Goal: Information Seeking & Learning: Learn about a topic

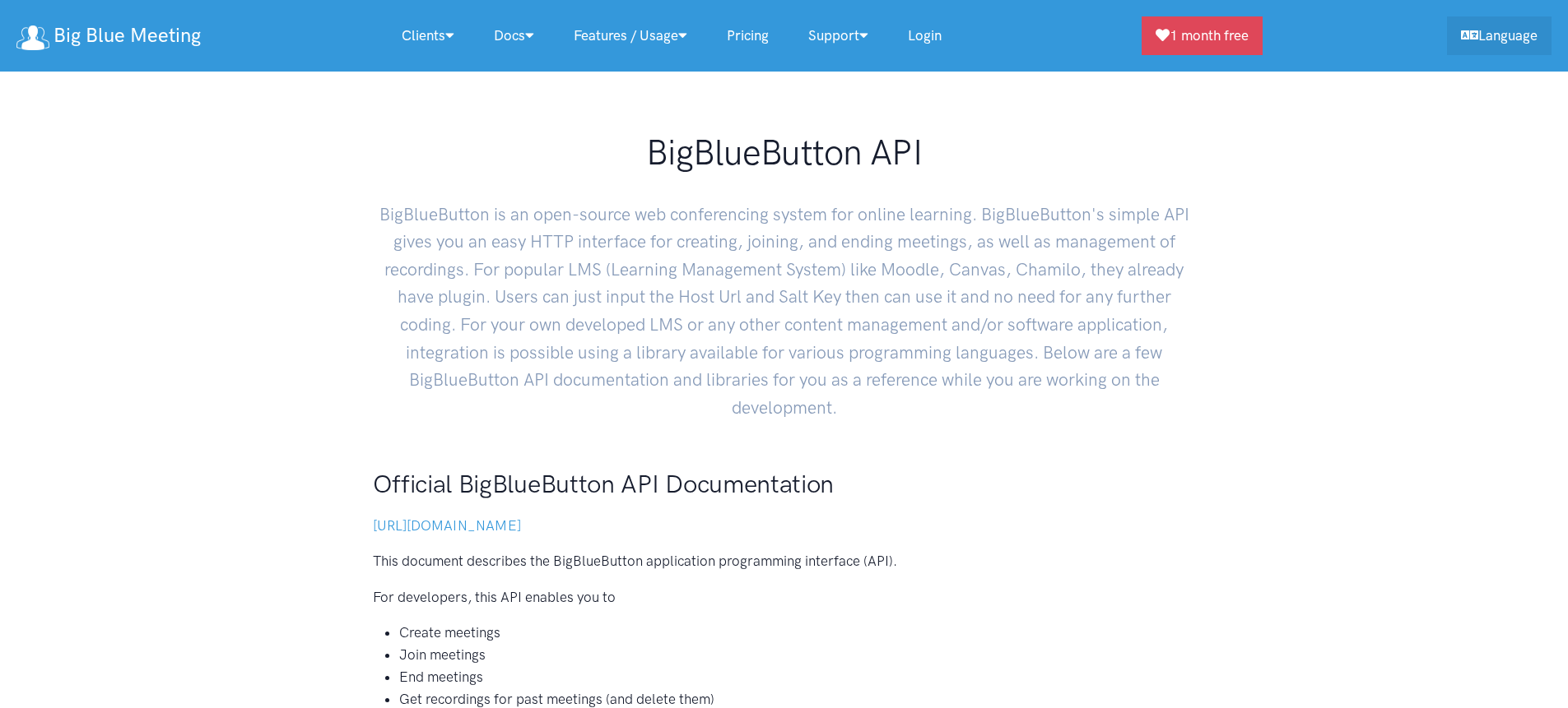
click at [929, 33] on link "Login" at bounding box center [925, 36] width 73 height 36
click at [470, 528] on link "https://docs.bigbluebutton.org/dev/api.html#API_" at bounding box center [447, 526] width 148 height 17
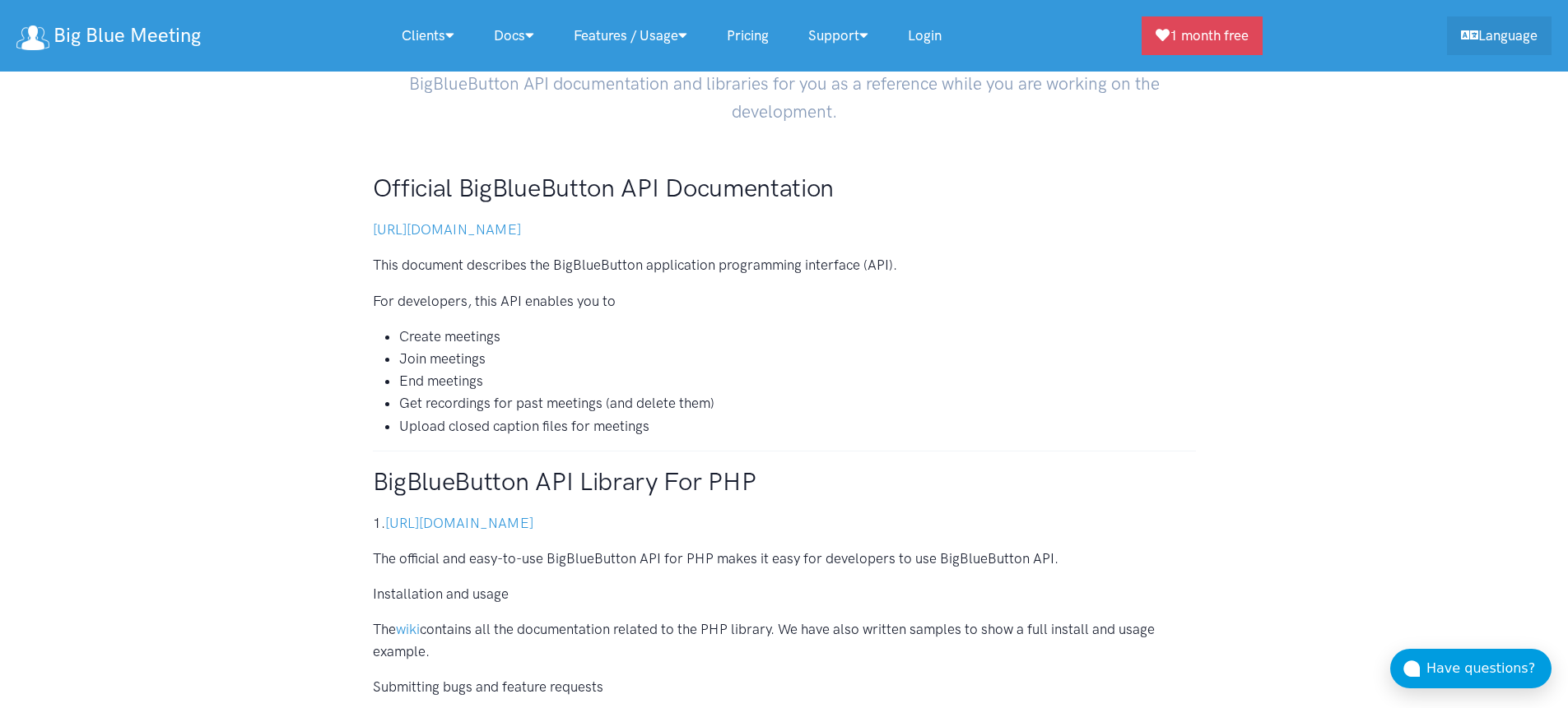
scroll to position [395, 0]
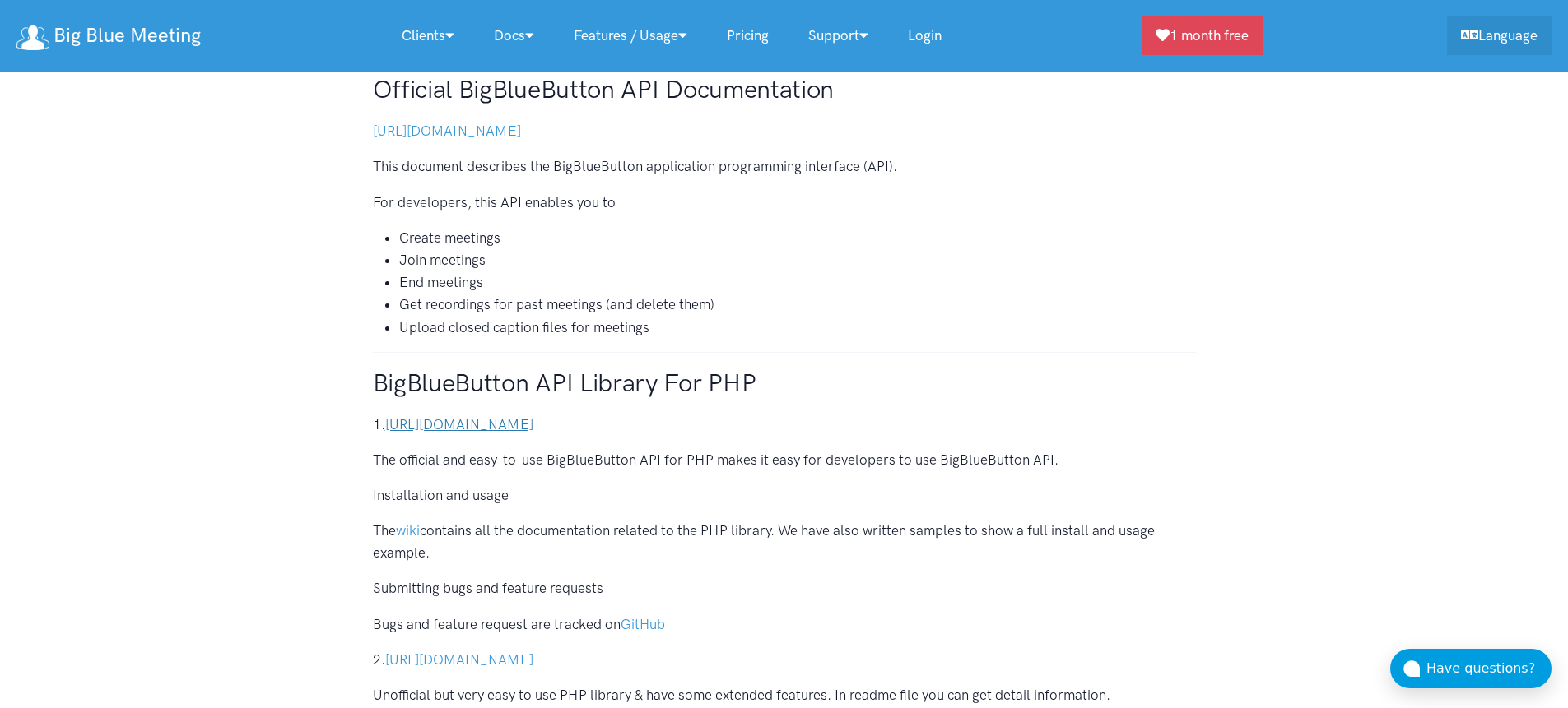
click at [533, 424] on link "https://github.com/bigbluebutton/bigbluebutton-api-php" at bounding box center [459, 425] width 148 height 17
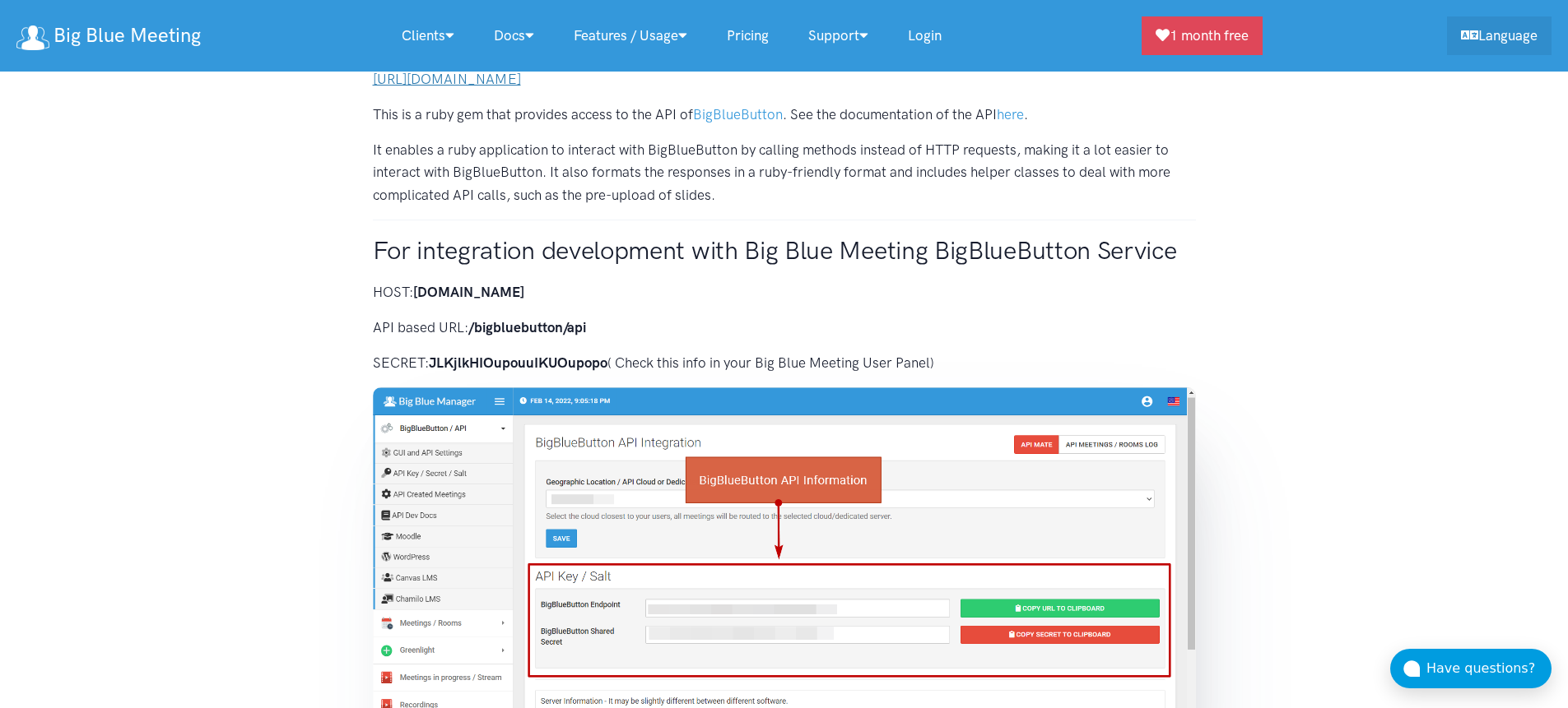
scroll to position [1974, 0]
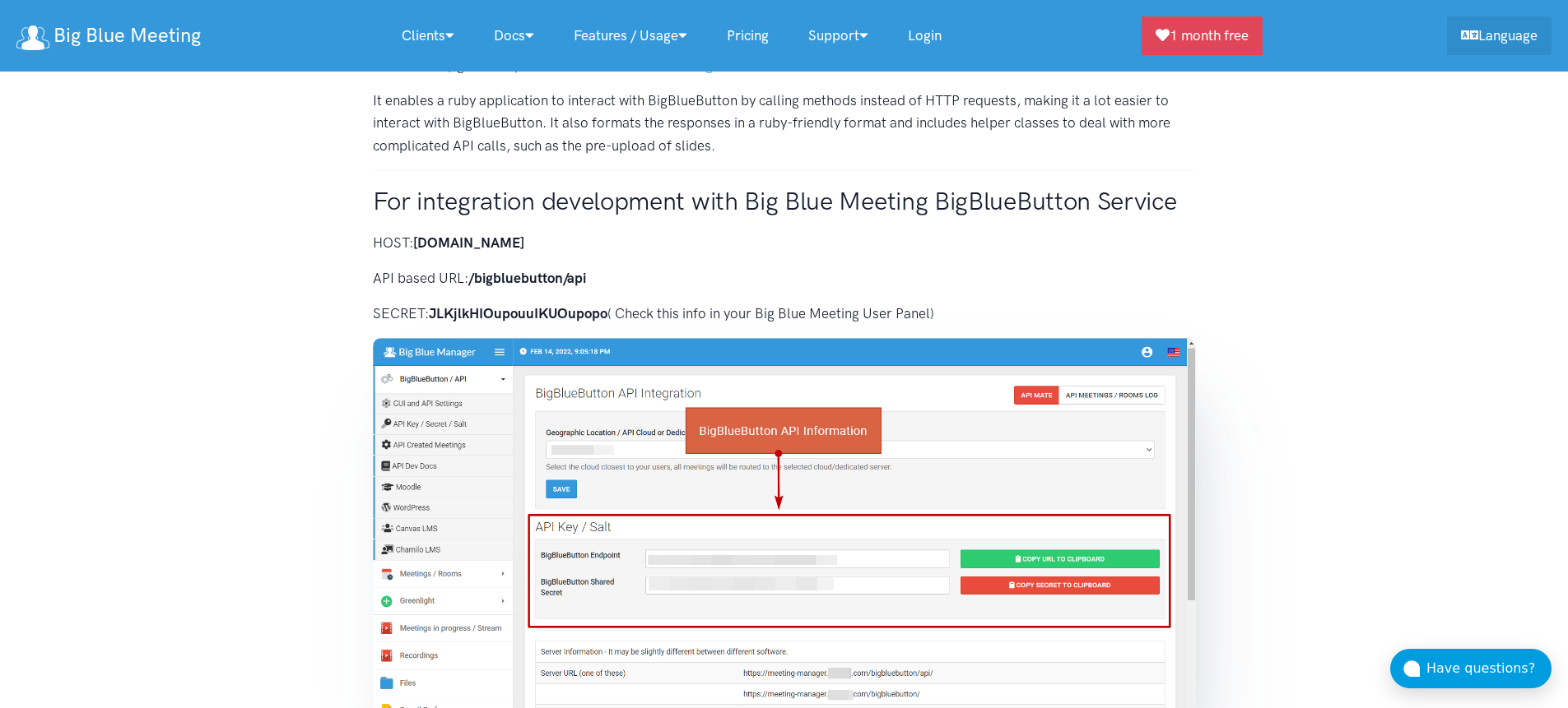
click at [939, 36] on link "Login" at bounding box center [925, 36] width 73 height 36
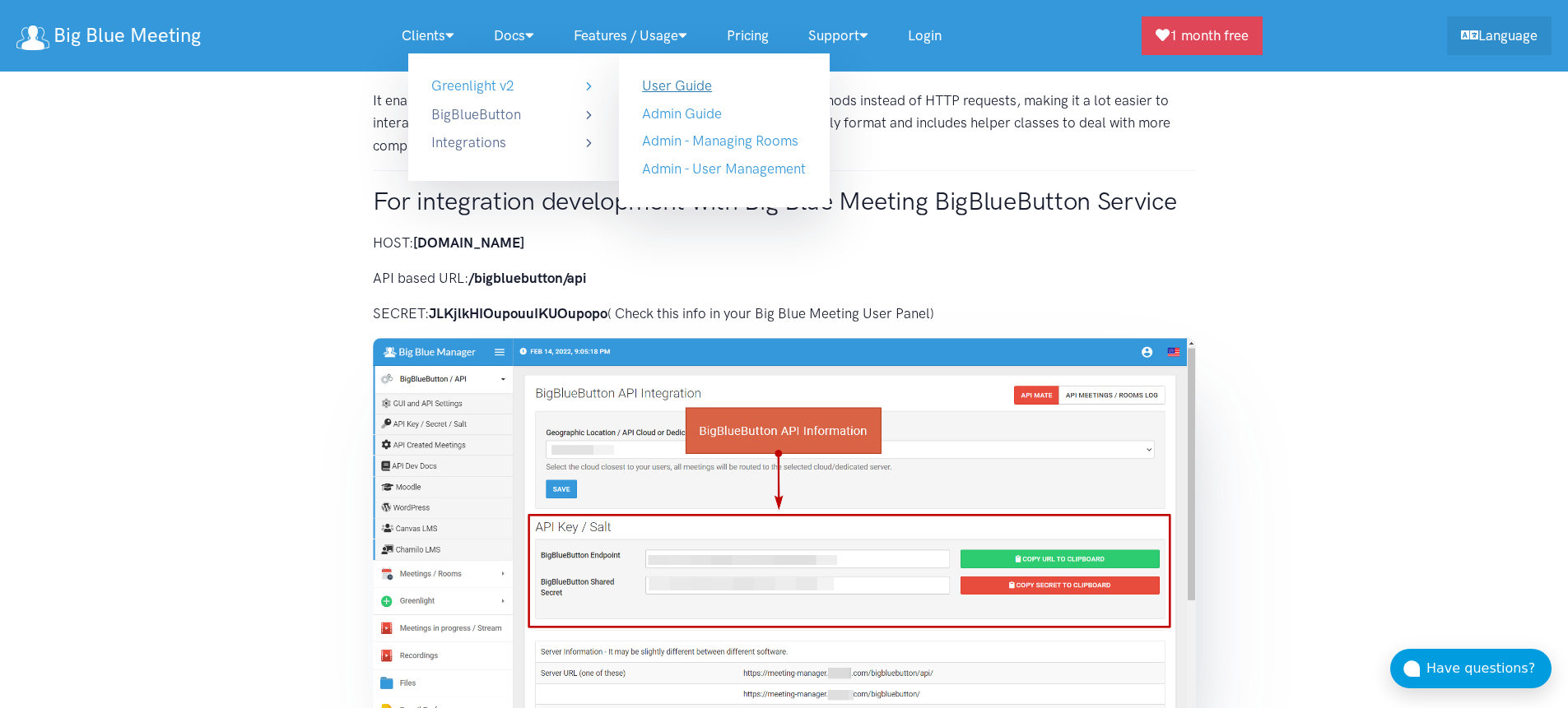
click at [701, 84] on link "User Guide" at bounding box center [676, 86] width 70 height 17
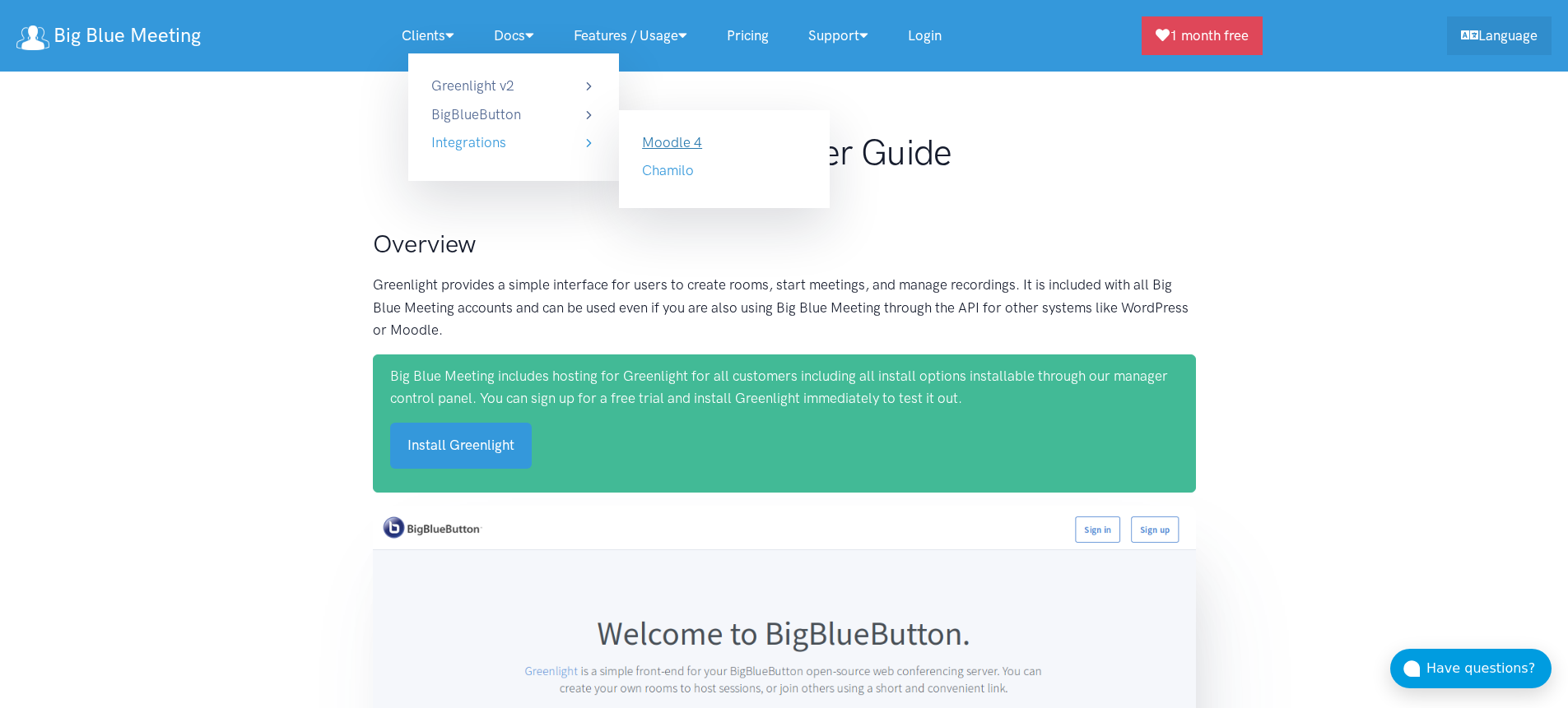
click at [674, 144] on link "Moodle 4" at bounding box center [672, 142] width 60 height 17
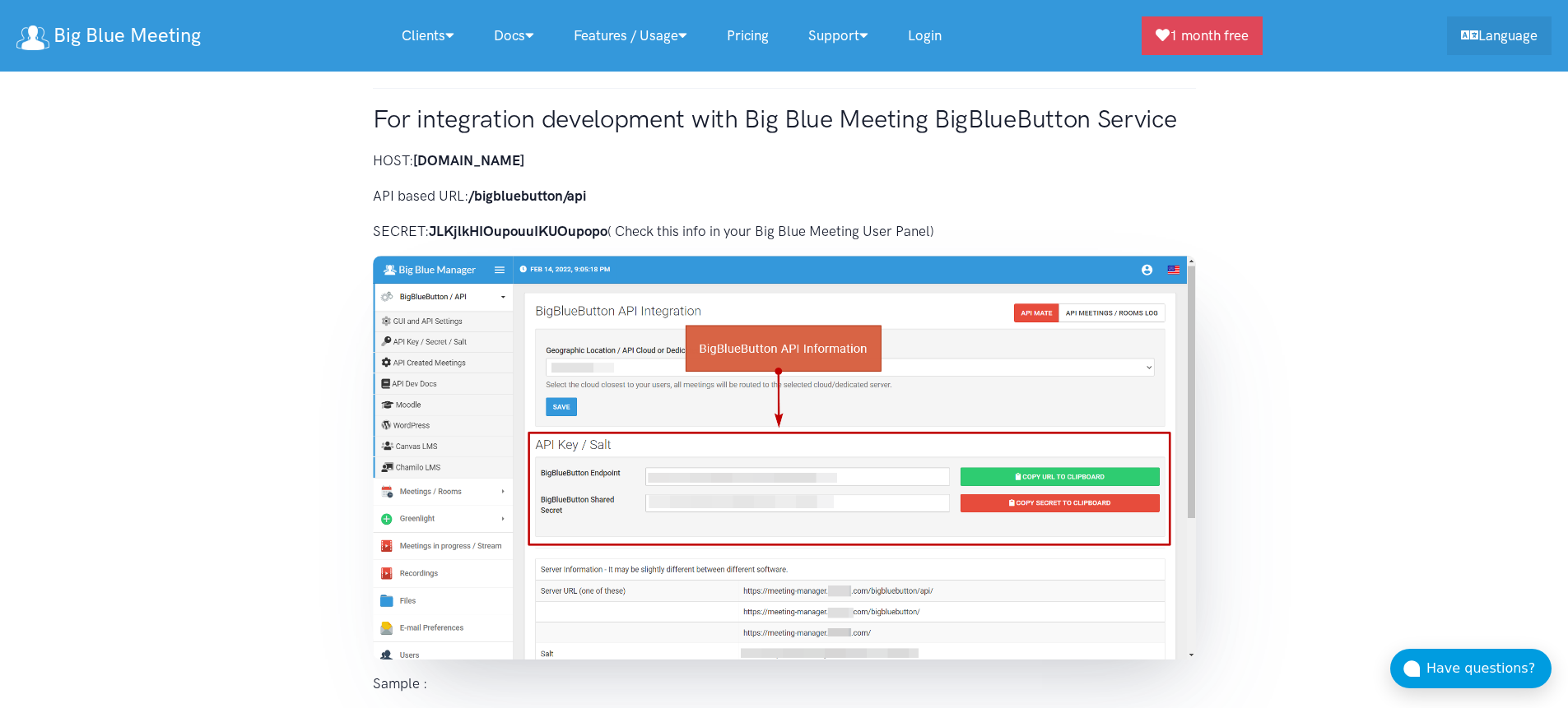
scroll to position [1958, 0]
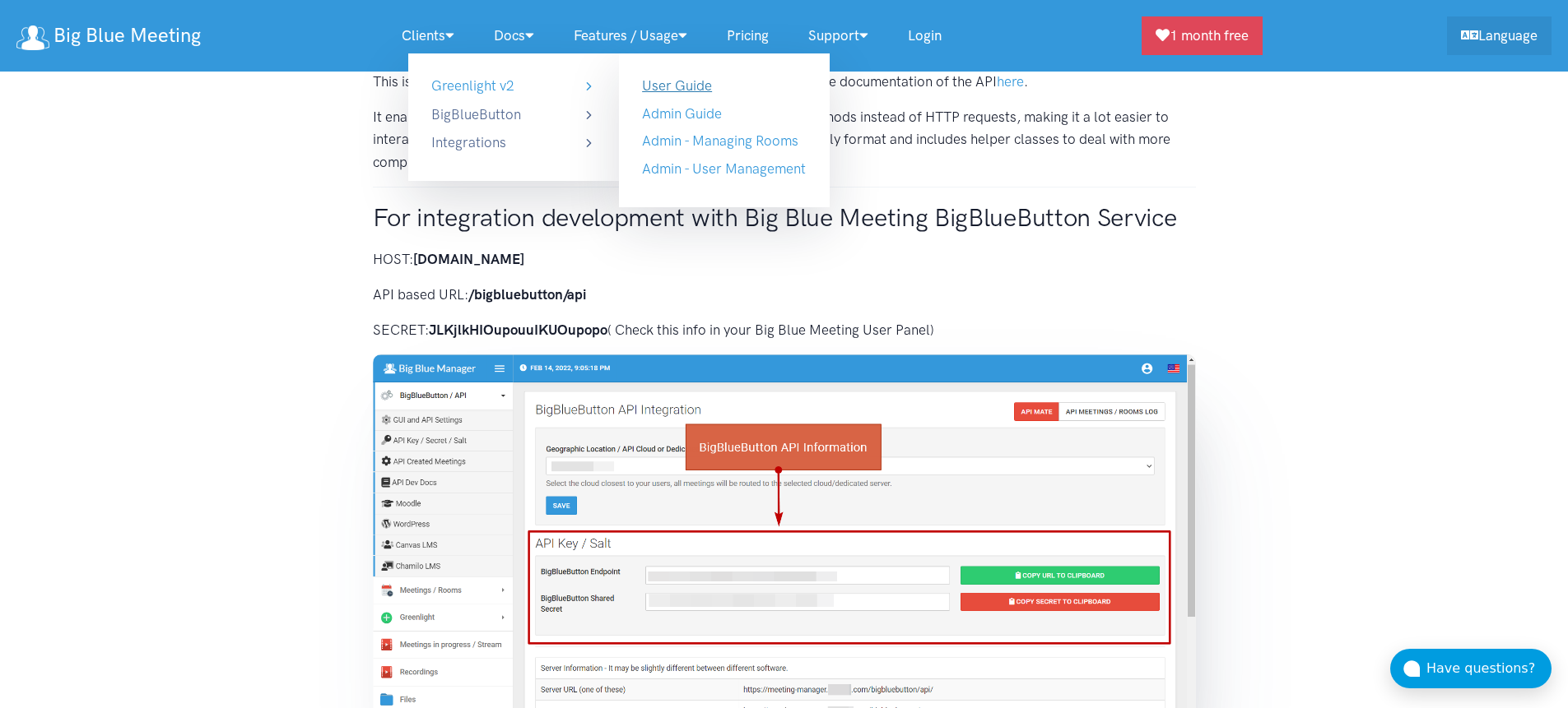
click at [699, 84] on link "User Guide" at bounding box center [676, 86] width 70 height 17
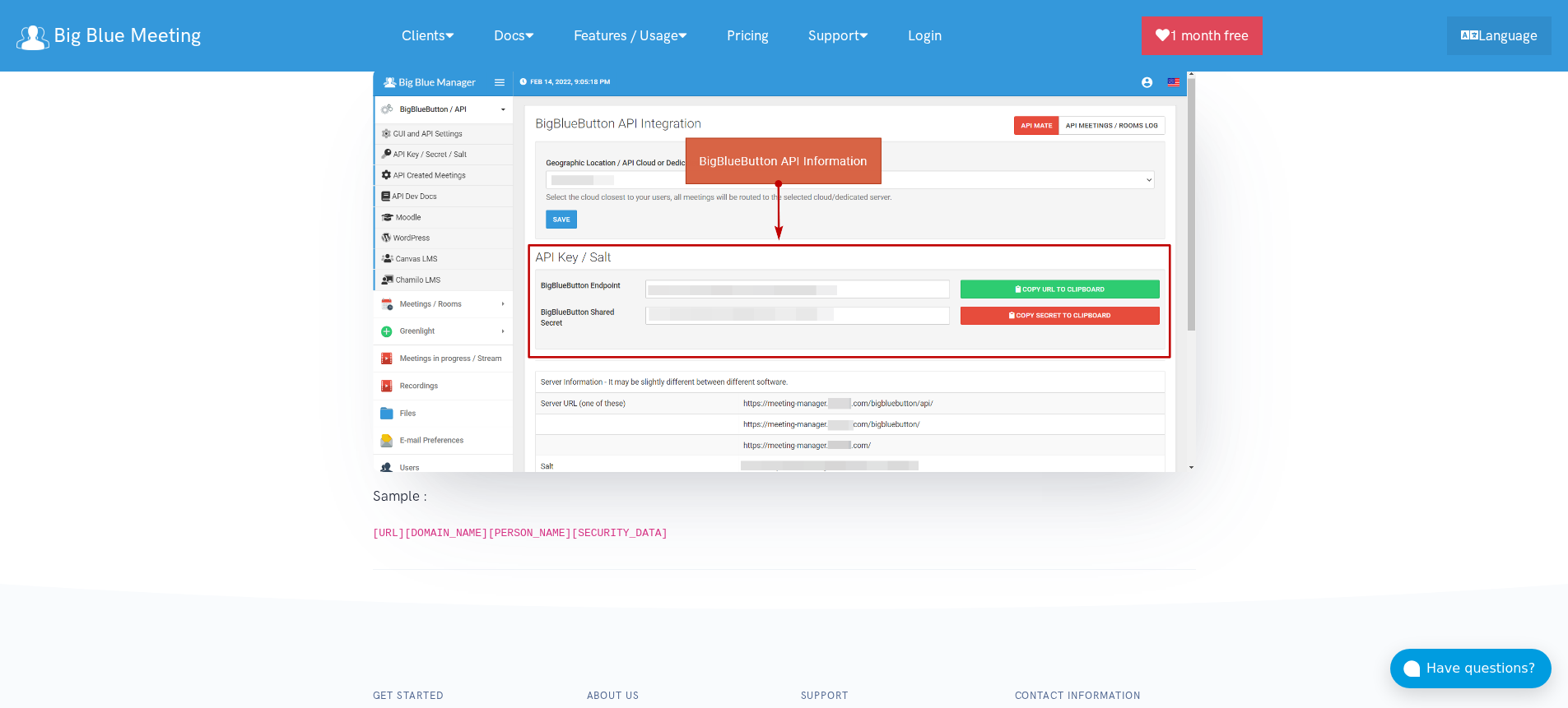
scroll to position [2353, 0]
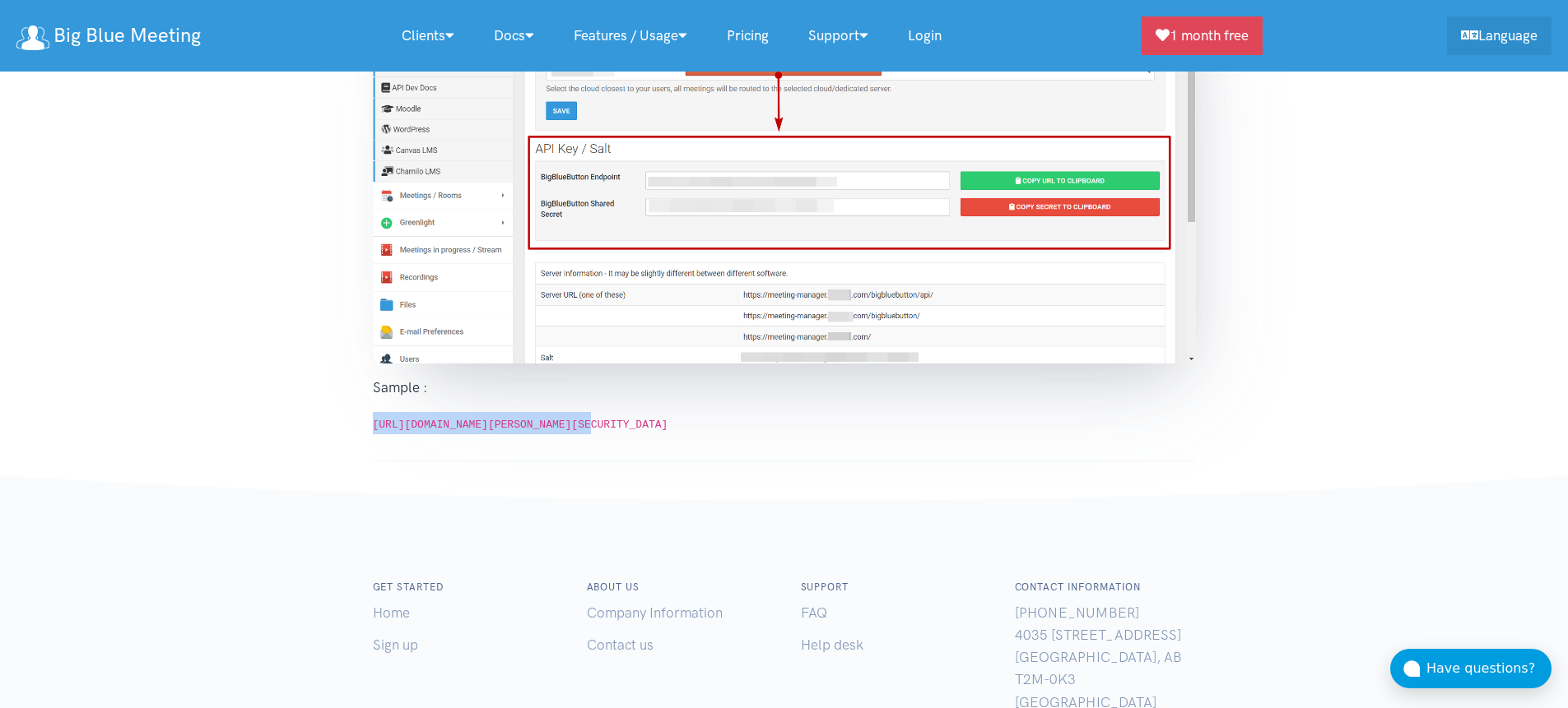
drag, startPoint x: 365, startPoint y: 423, endPoint x: 593, endPoint y: 422, distance: 228.0
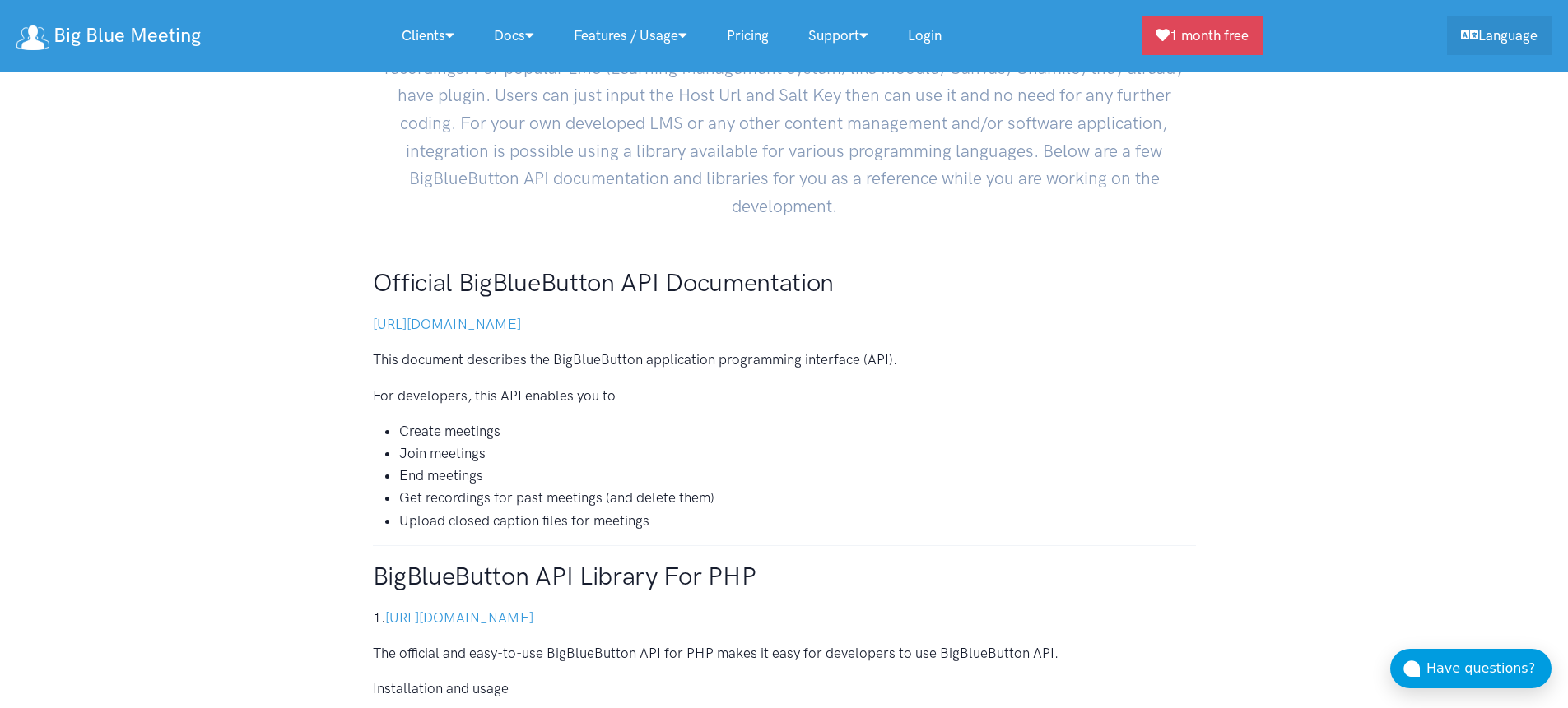
scroll to position [181, 0]
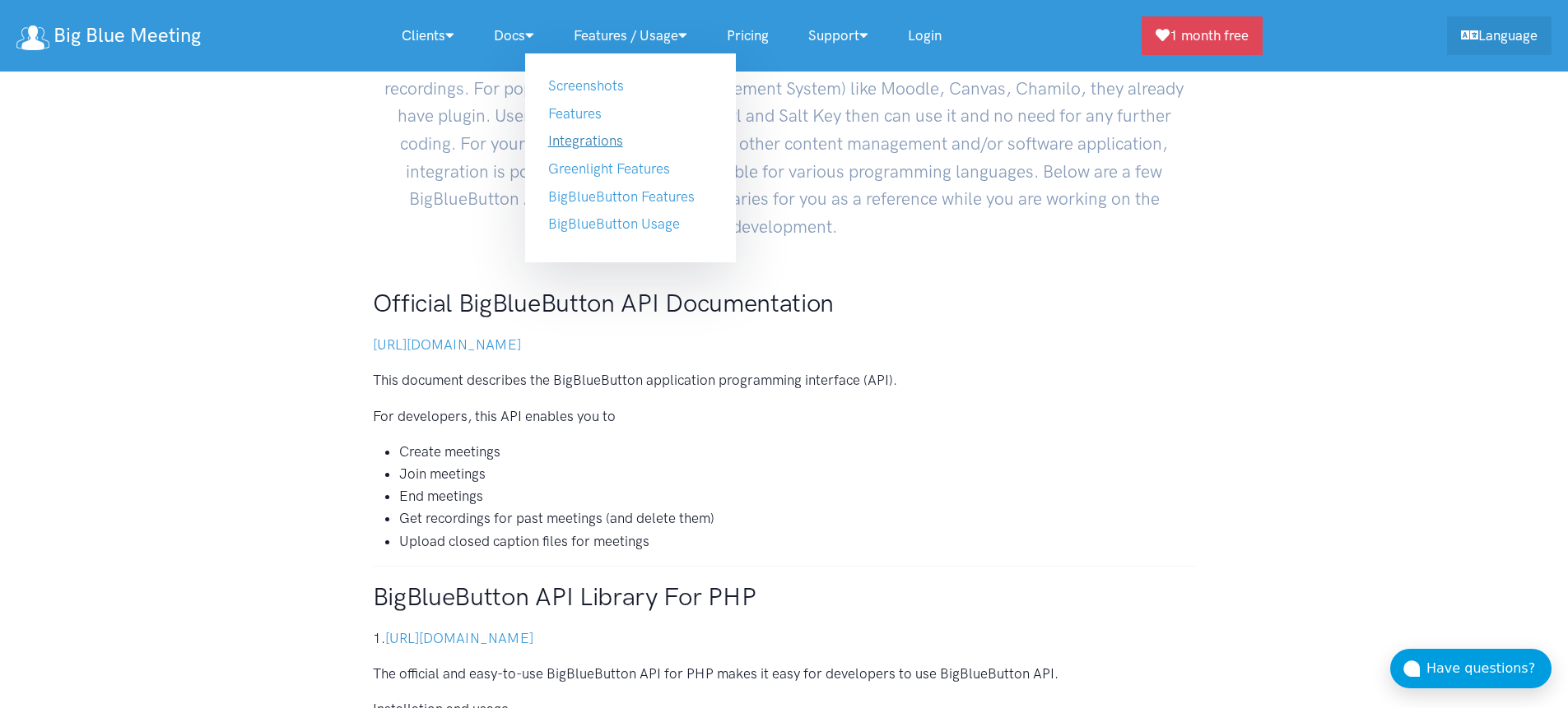
click at [592, 140] on link "Integrations" at bounding box center [585, 140] width 75 height 17
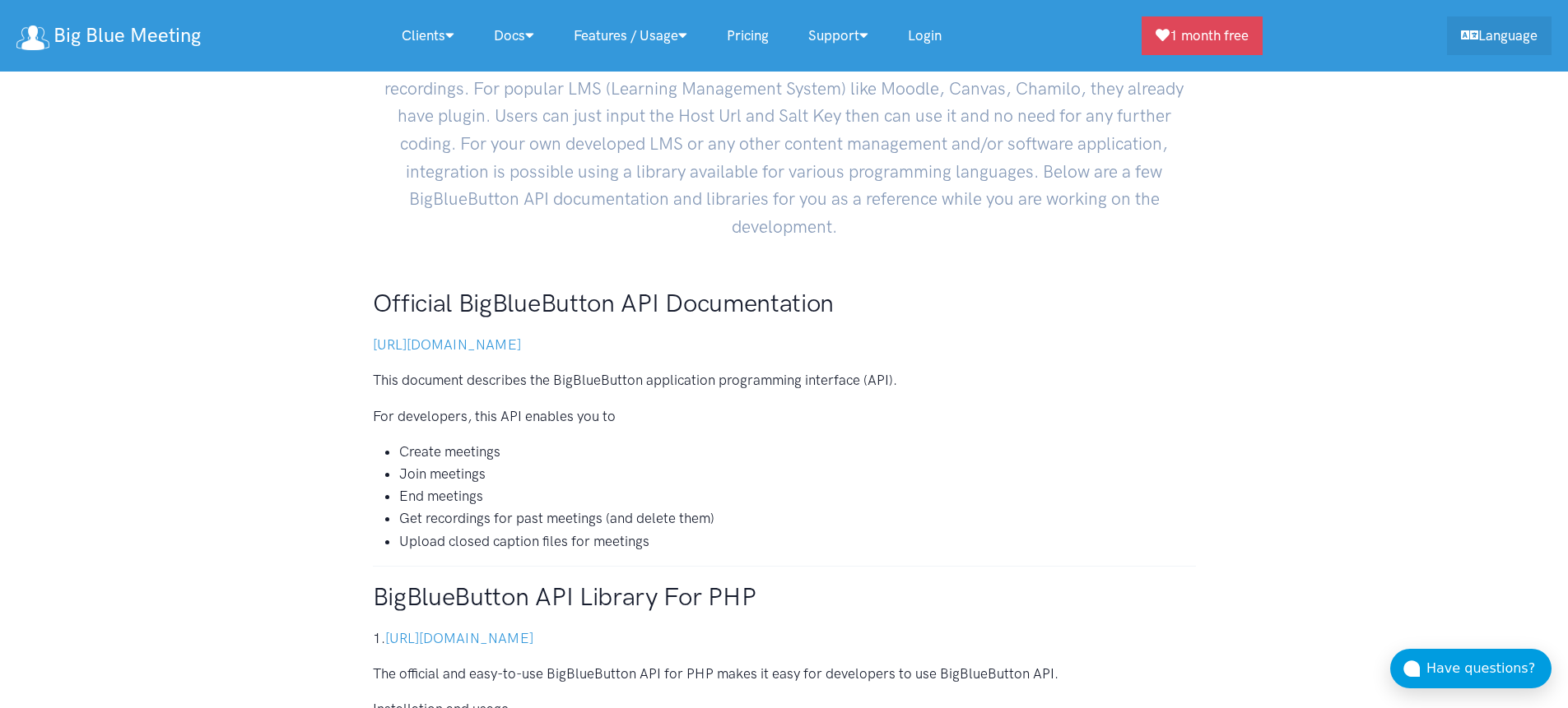
click at [765, 37] on link "Pricing" at bounding box center [747, 36] width 81 height 36
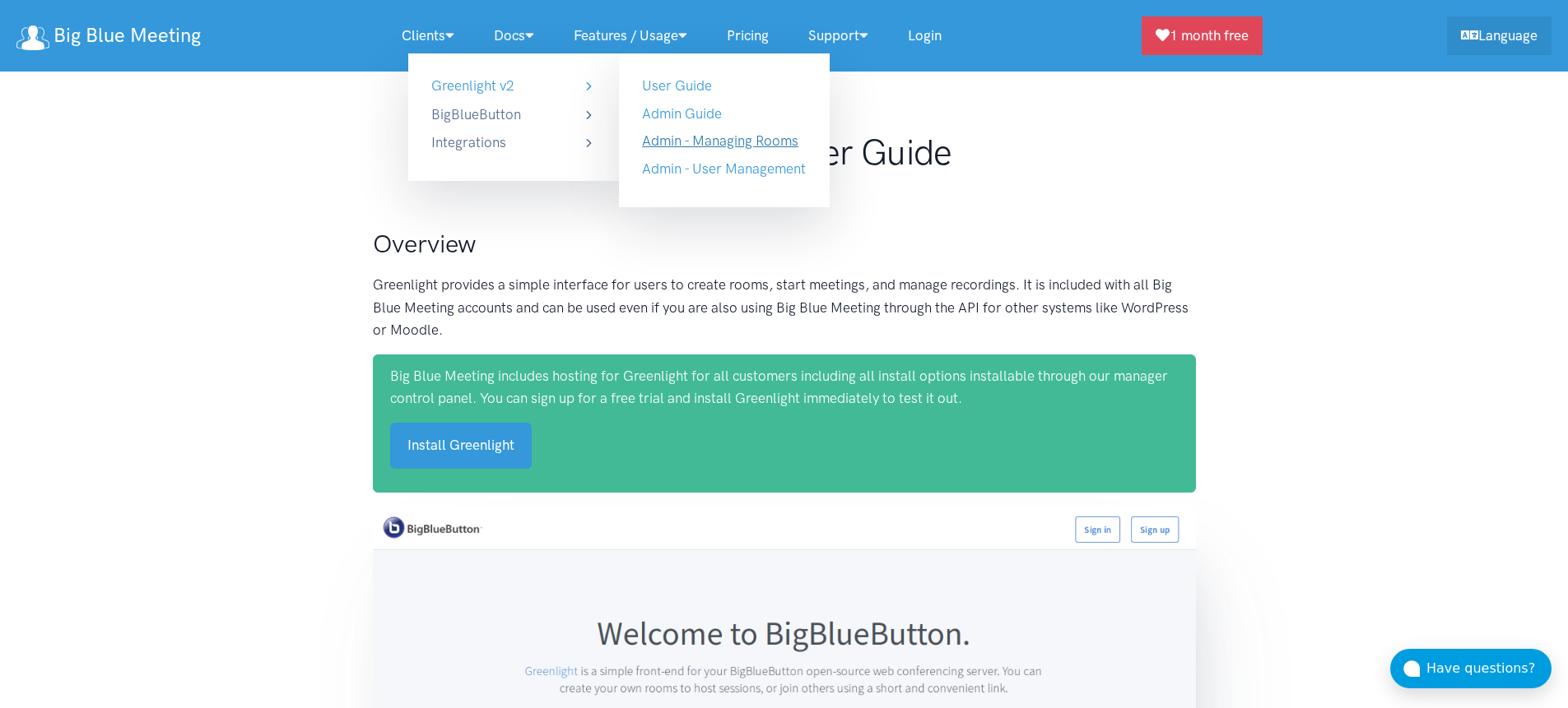
click at [720, 138] on link "Admin - Managing Rooms" at bounding box center [719, 140] width 156 height 17
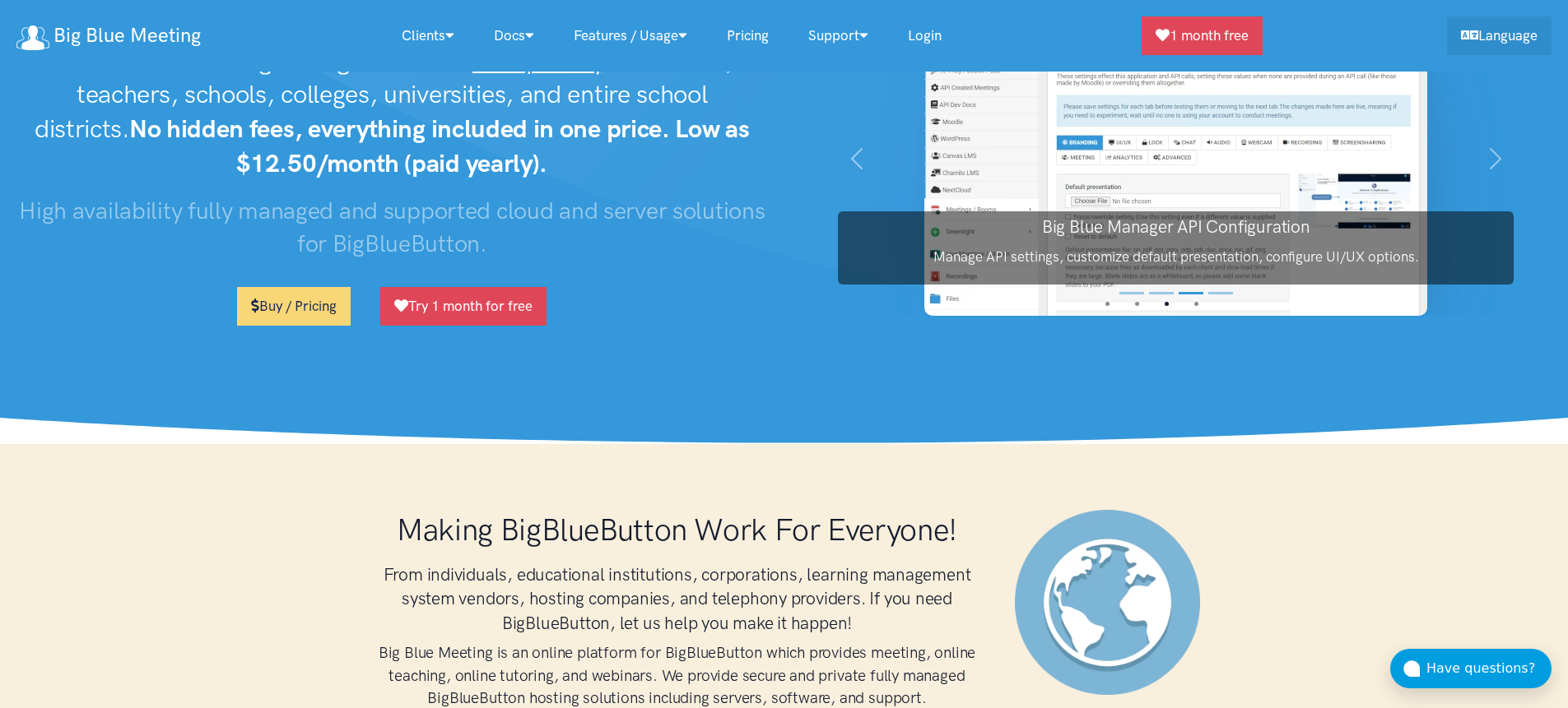
scroll to position [198, 0]
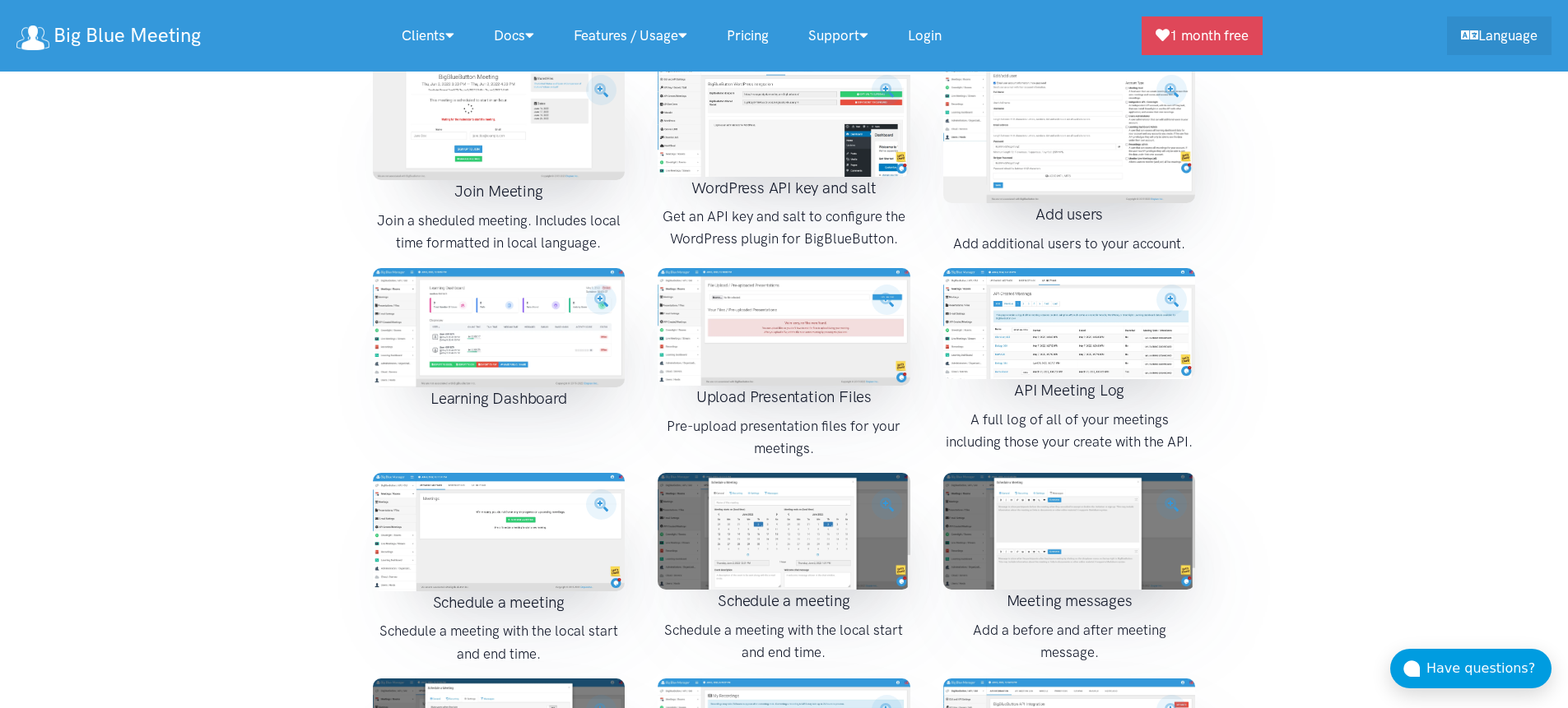
scroll to position [2028, 0]
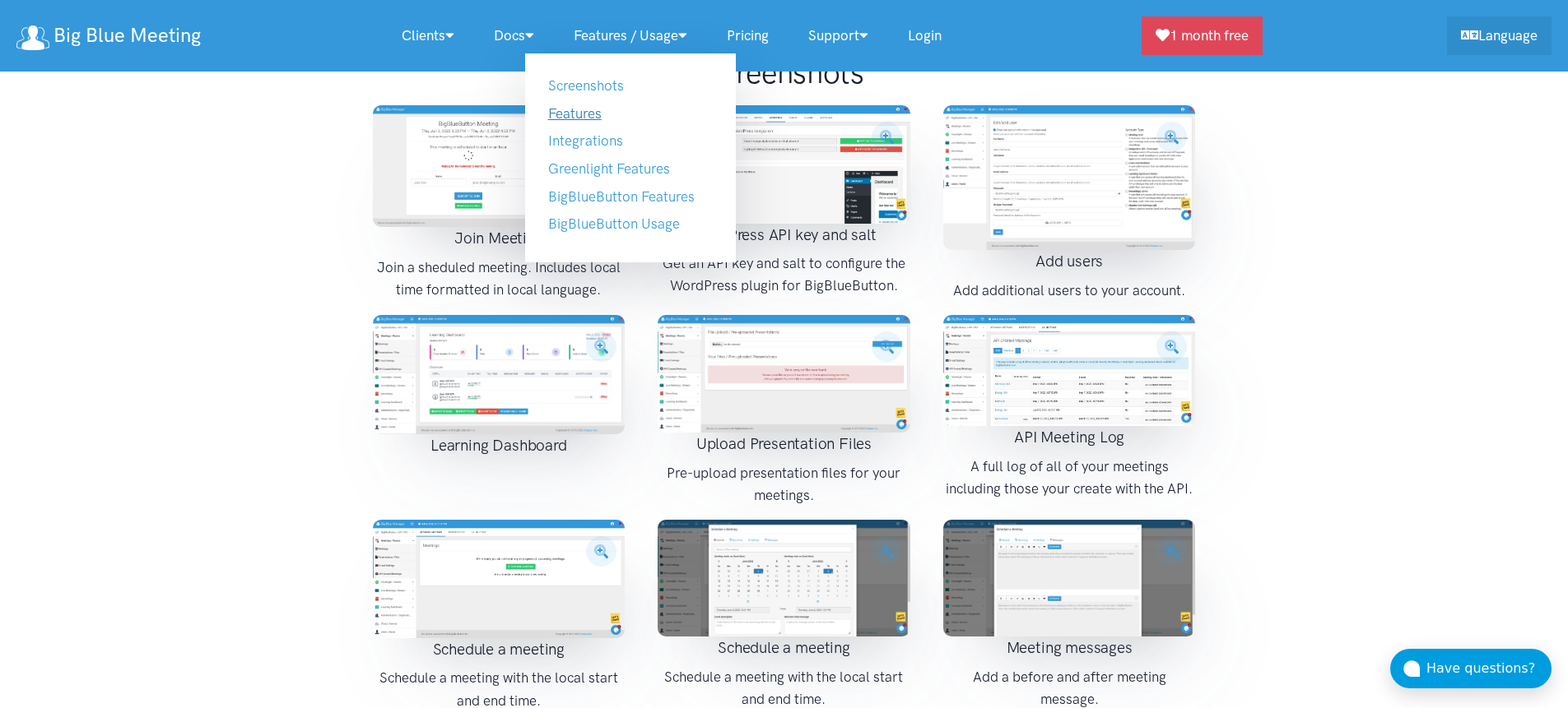
click at [601, 112] on link "Features" at bounding box center [574, 113] width 53 height 17
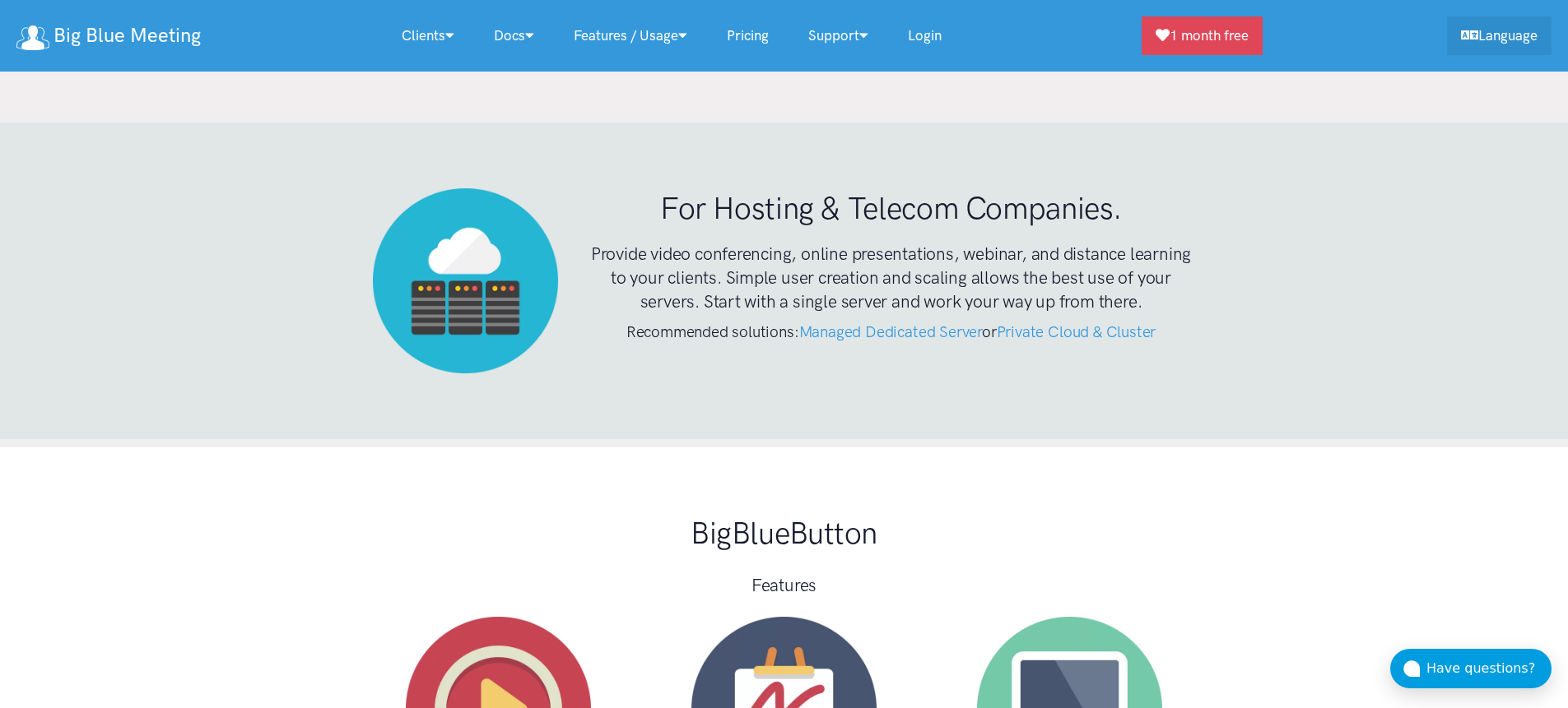
scroll to position [4629, 0]
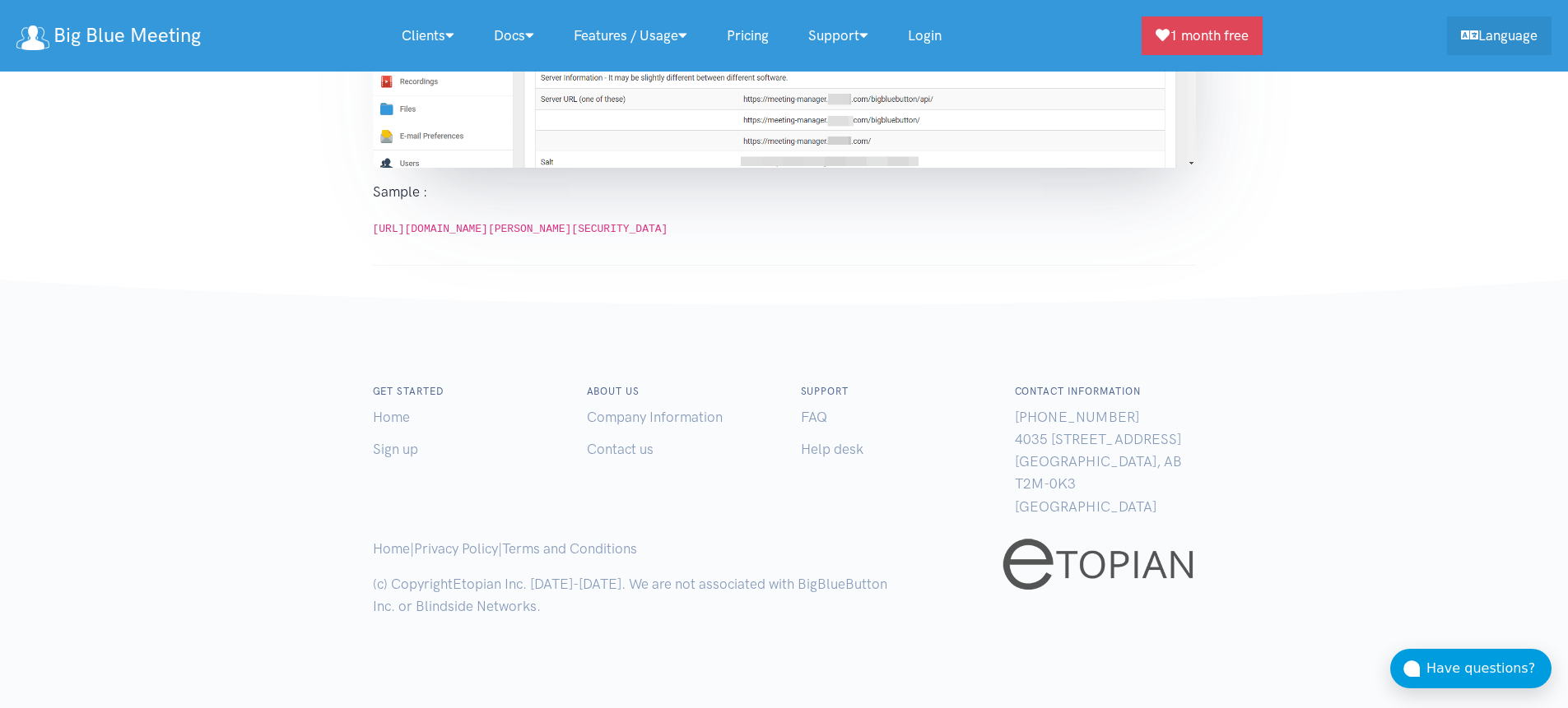
scroll to position [2550, 0]
click at [599, 231] on code "https://manager.bigbluemeeting.com/bigbluebutton/api/join?fullName=John+Smith&m…" at bounding box center [520, 227] width 295 height 12
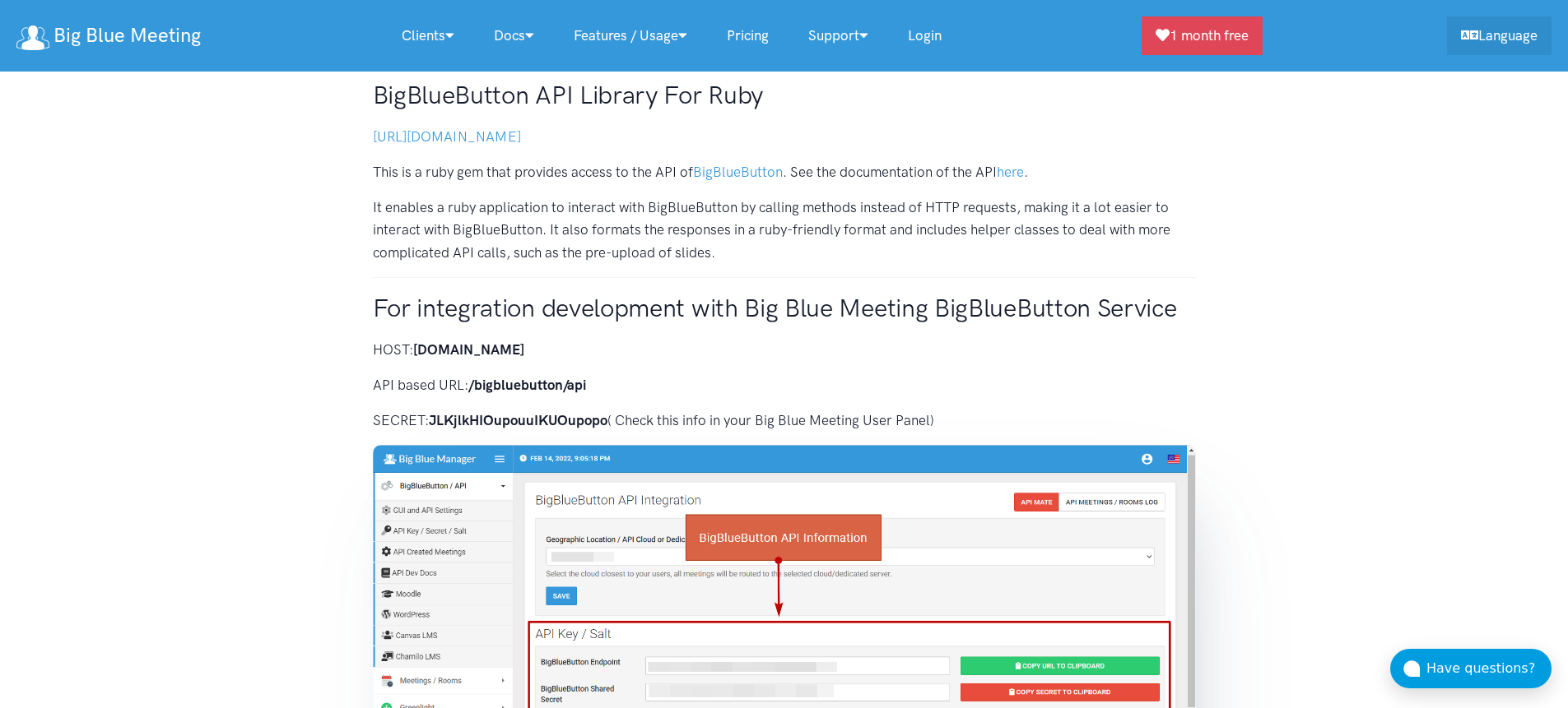
scroll to position [1859, 0]
